Goal: Find contact information

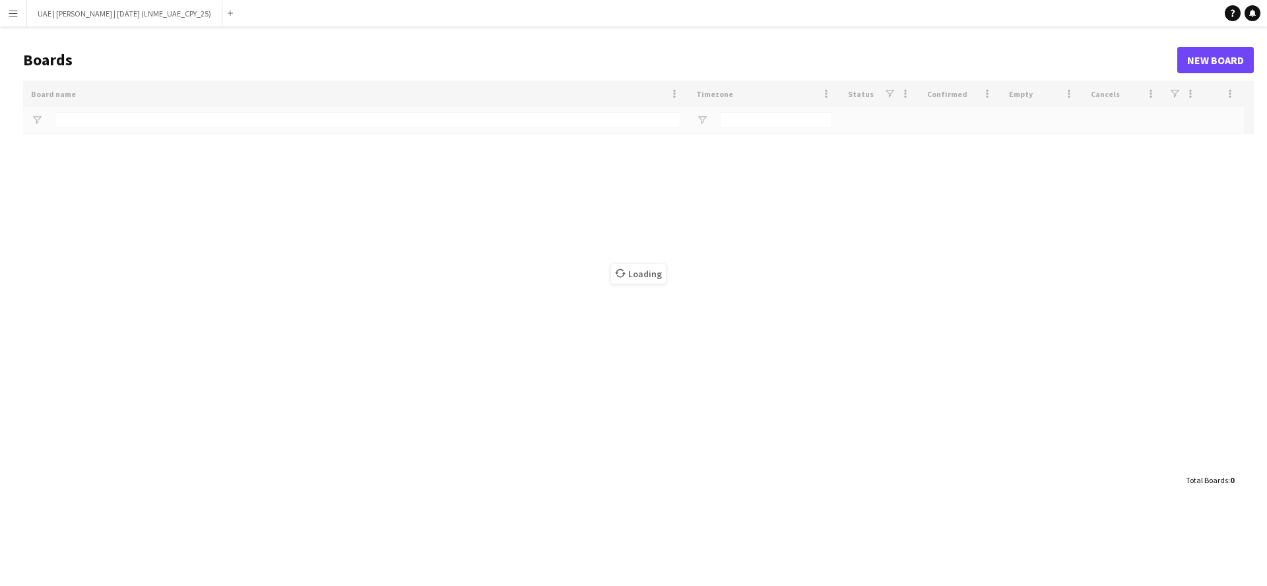
type input "***"
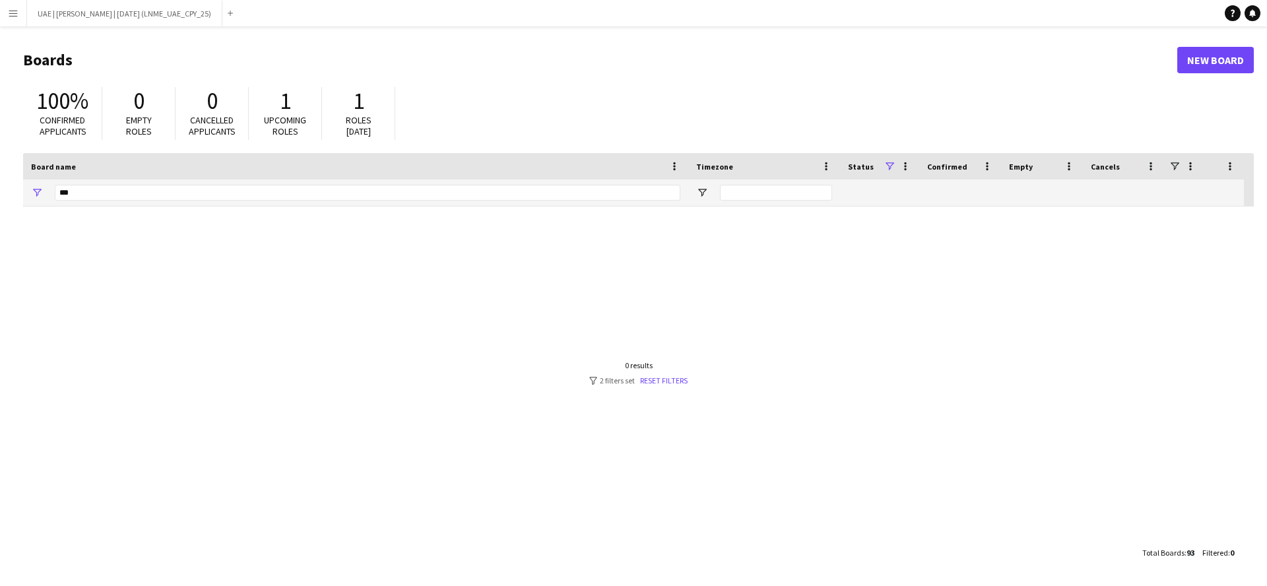
click at [15, 14] on app-icon "Menu" at bounding box center [13, 13] width 11 height 11
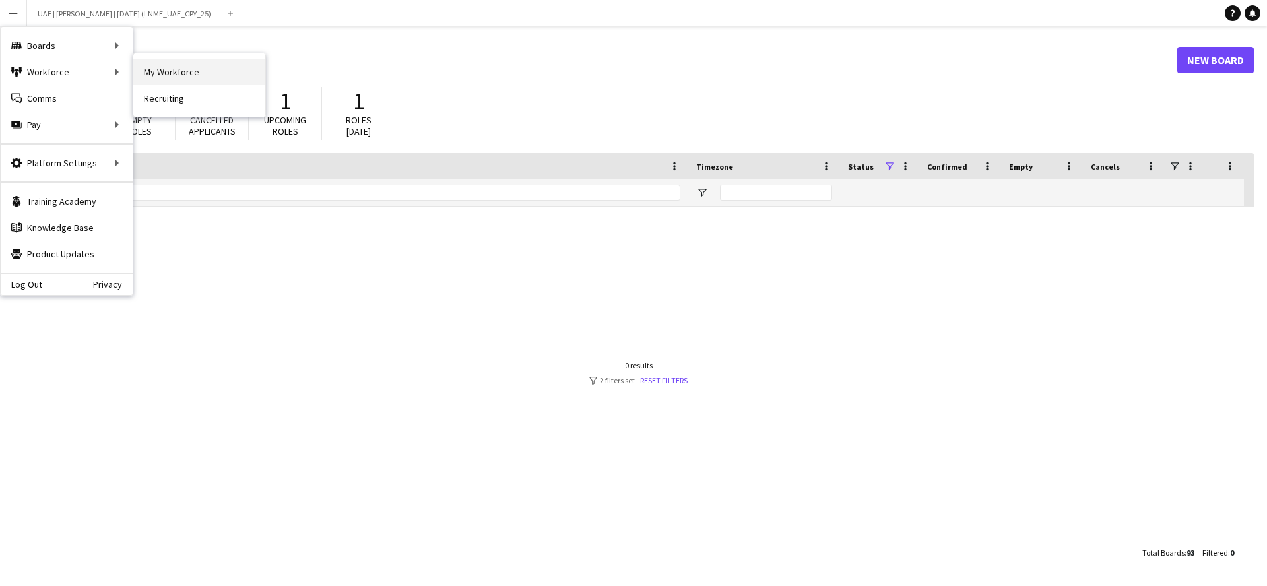
click at [156, 75] on link "My Workforce" at bounding box center [199, 72] width 132 height 26
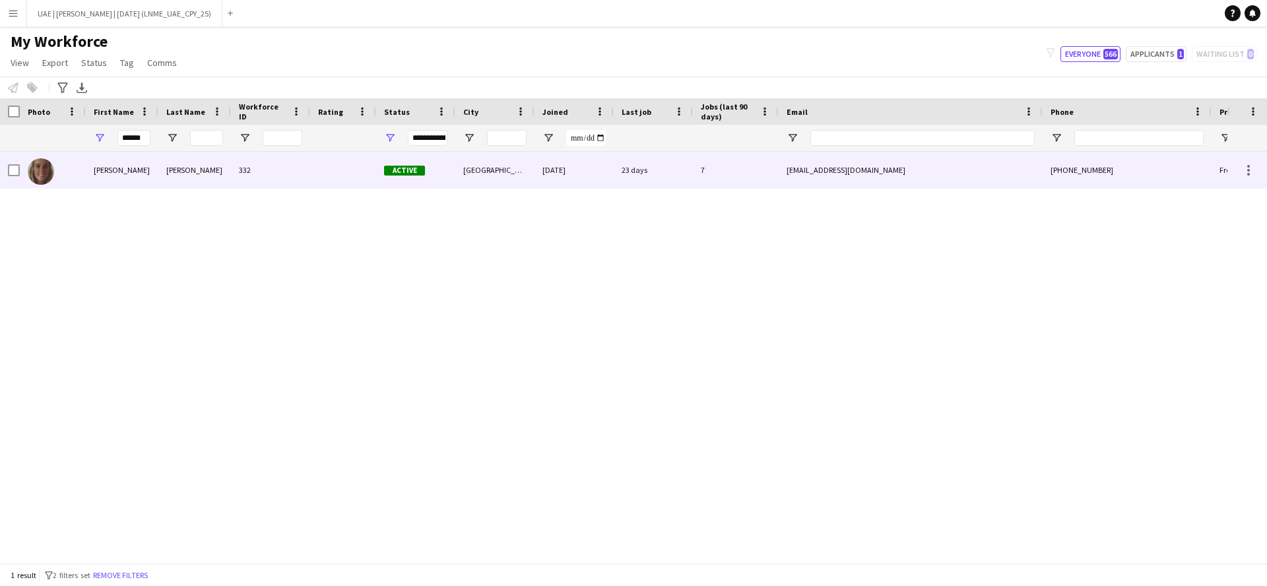
click at [309, 172] on div "332" at bounding box center [270, 170] width 79 height 36
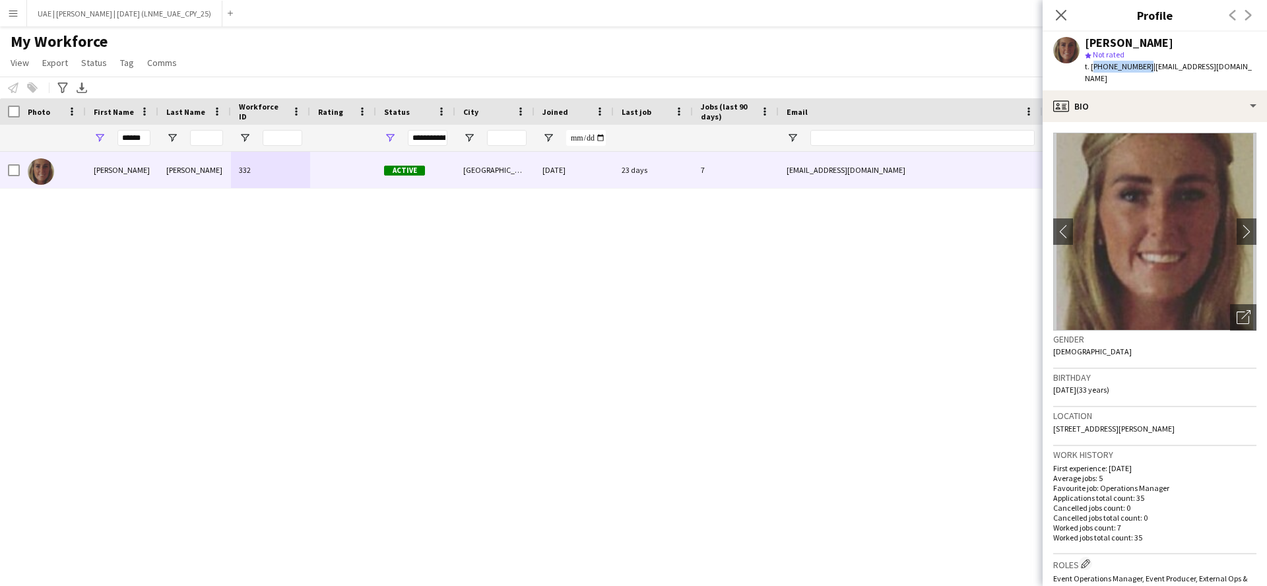
drag, startPoint x: 1142, startPoint y: 65, endPoint x: 1092, endPoint y: 67, distance: 49.5
click at [1092, 67] on span "t. [PHONE_NUMBER]" at bounding box center [1119, 66] width 69 height 10
copy span "[PHONE_NUMBER]"
